Goal: Find contact information: Find contact information

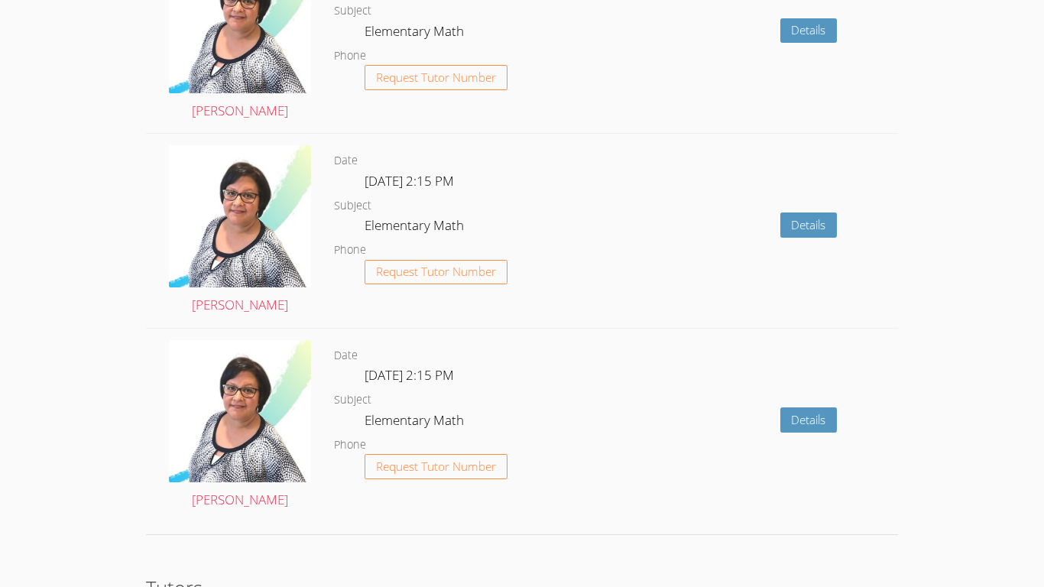
scroll to position [2103, 0]
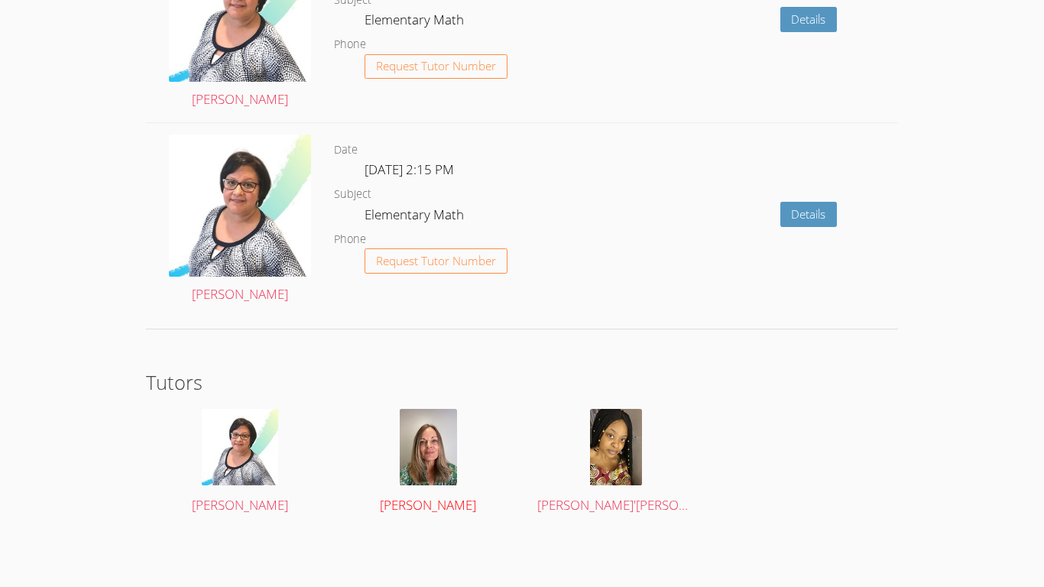
click at [449, 422] on img at bounding box center [428, 447] width 57 height 76
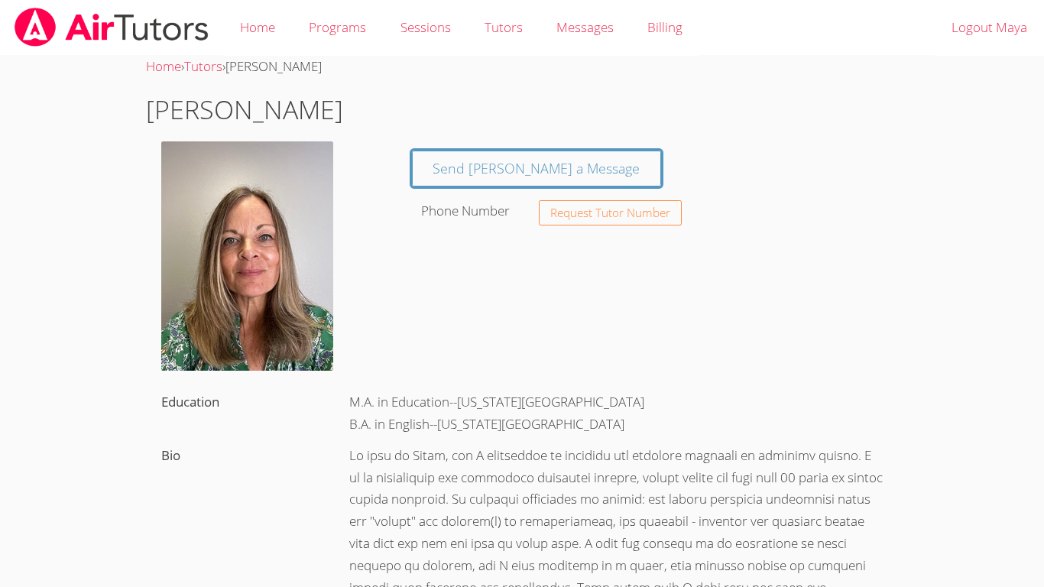
click at [449, 422] on div "M.A. in Education--[US_STATE][GEOGRAPHIC_DATA] B.A. in English--[US_STATE][GEOG…" at bounding box center [616, 413] width 564 height 53
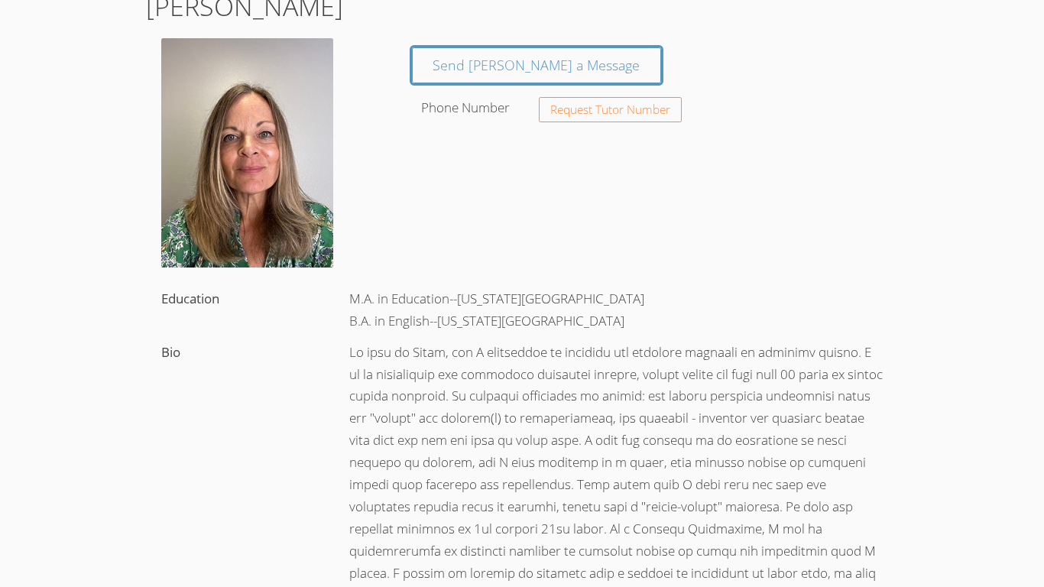
scroll to position [106, 0]
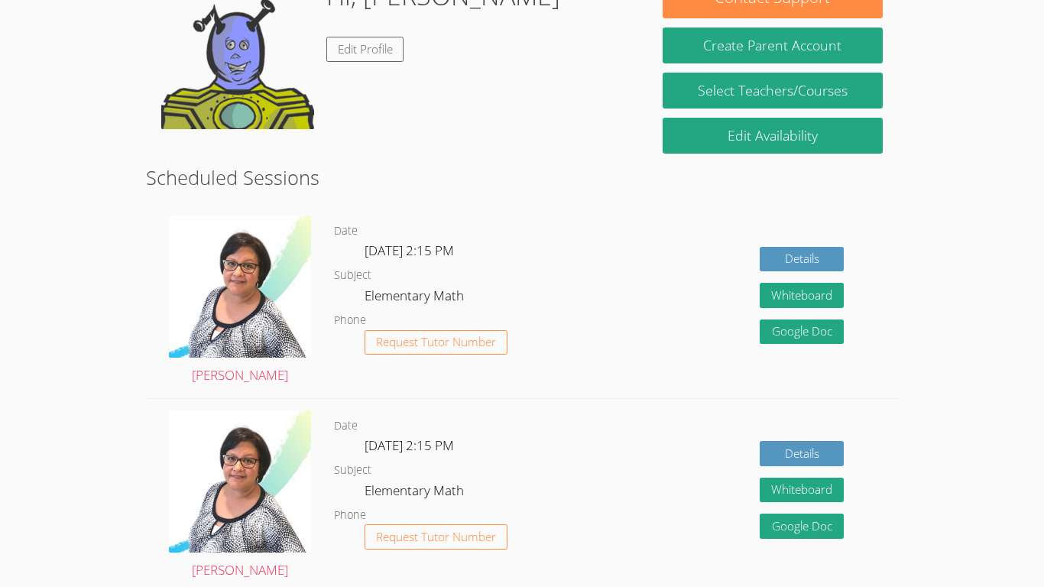
scroll to position [274, 0]
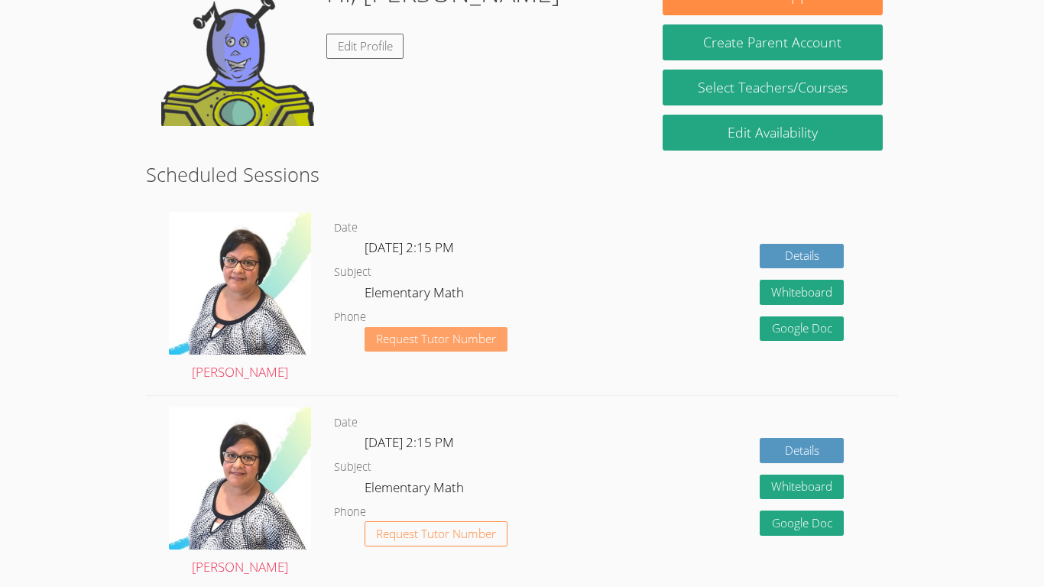
click at [487, 339] on span "Request Tutor Number" at bounding box center [436, 338] width 120 height 11
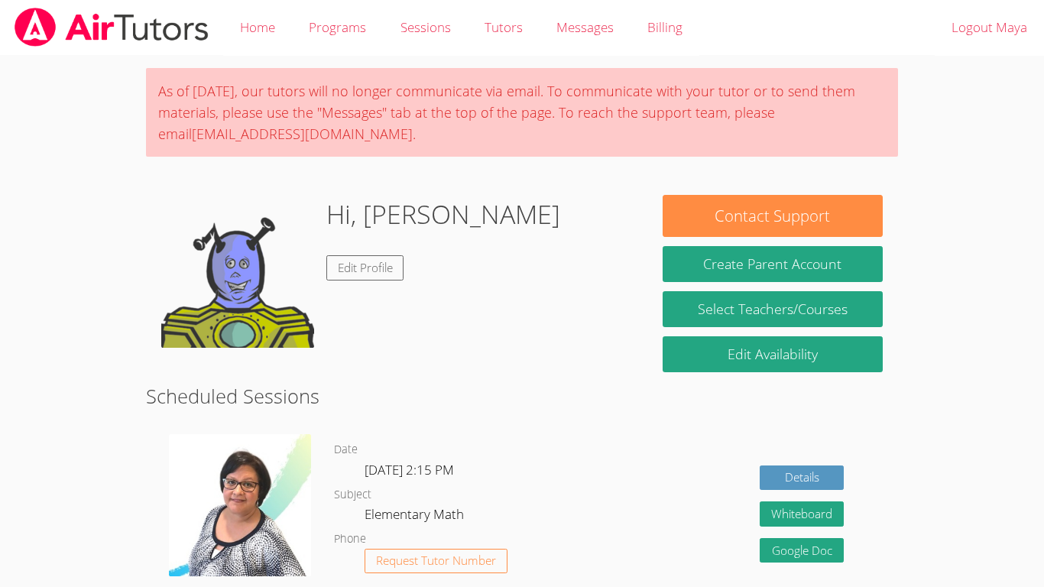
scroll to position [222, 0]
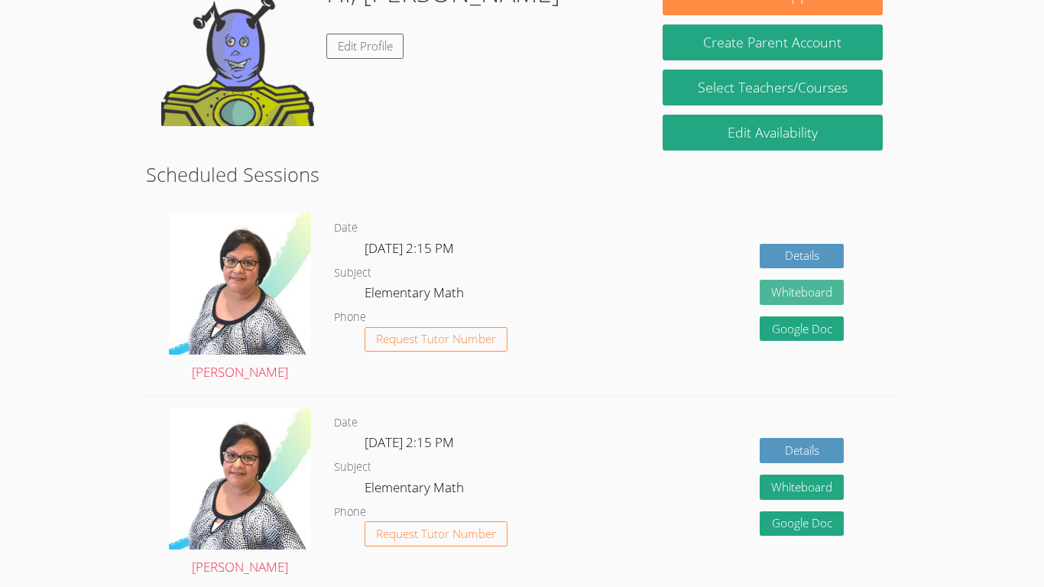
click at [799, 286] on button "Whiteboard" at bounding box center [801, 292] width 84 height 25
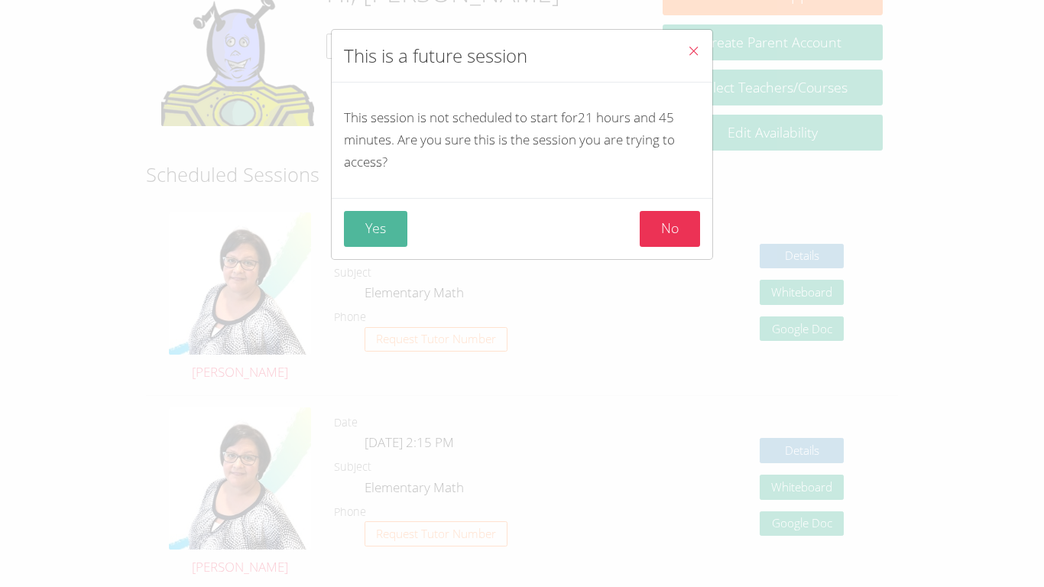
click at [374, 211] on button "Yes" at bounding box center [375, 229] width 63 height 36
